Goal: Transaction & Acquisition: Purchase product/service

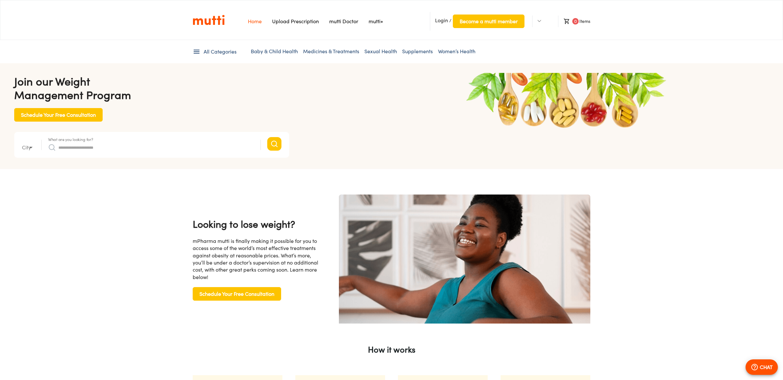
type input "*"
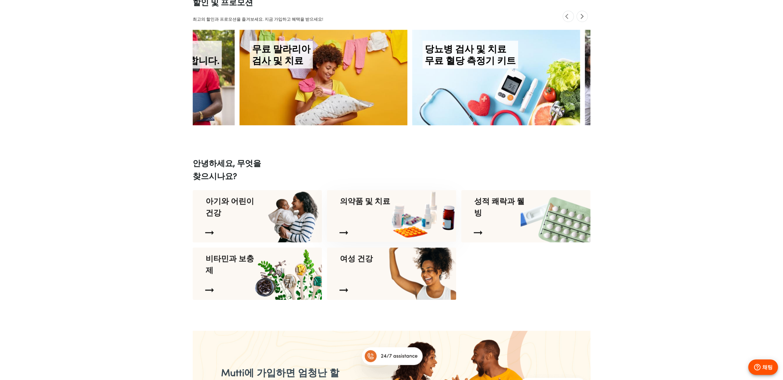
scroll to position [0, 1175]
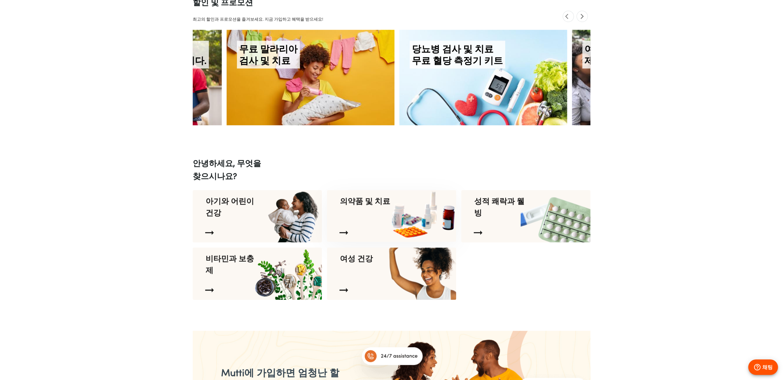
click at [383, 216] on p "의약품 및 치료" at bounding box center [366, 206] width 53 height 23
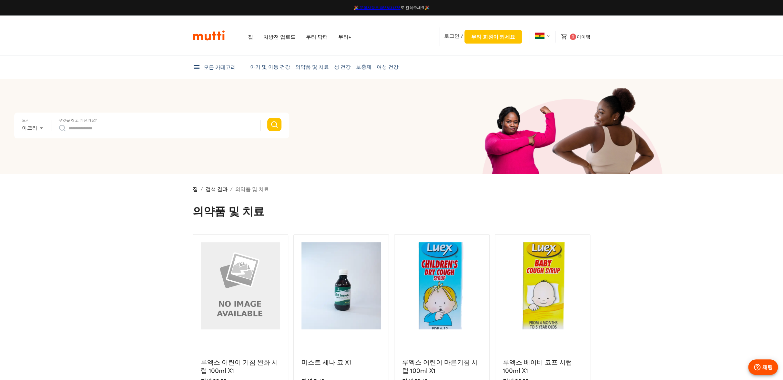
click at [148, 124] on input "무엇을 찾고 계신가요?" at bounding box center [161, 128] width 185 height 10
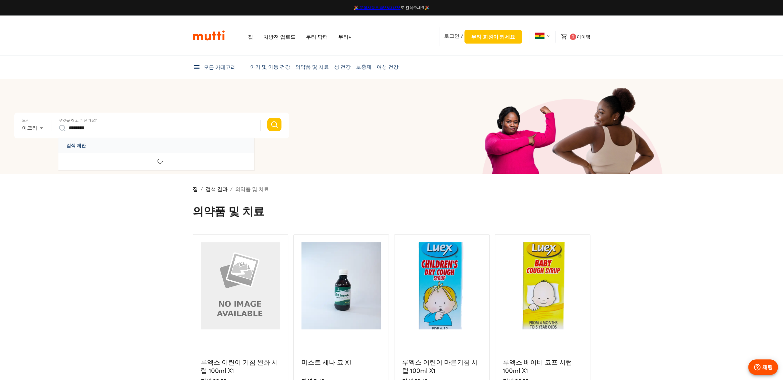
type input "********"
click at [267, 118] on button "Search" at bounding box center [274, 125] width 14 height 14
